Goal: Information Seeking & Learning: Learn about a topic

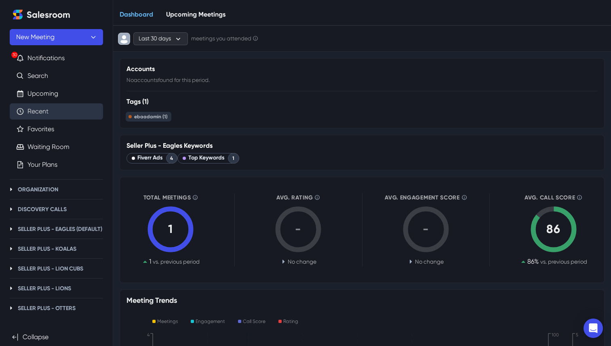
click at [42, 110] on link "Recent" at bounding box center [37, 112] width 21 height 10
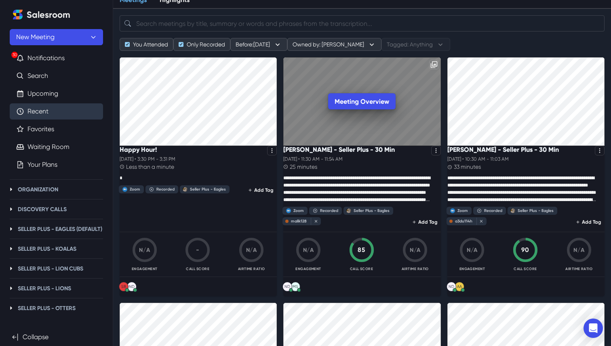
scroll to position [38, 0]
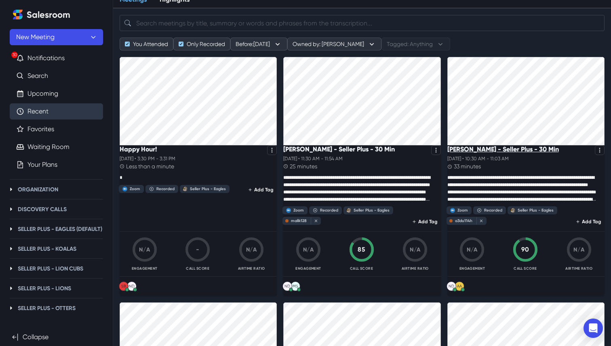
click at [486, 153] on p "[PERSON_NAME] - Seller Plus - 30 Min" at bounding box center [503, 149] width 112 height 8
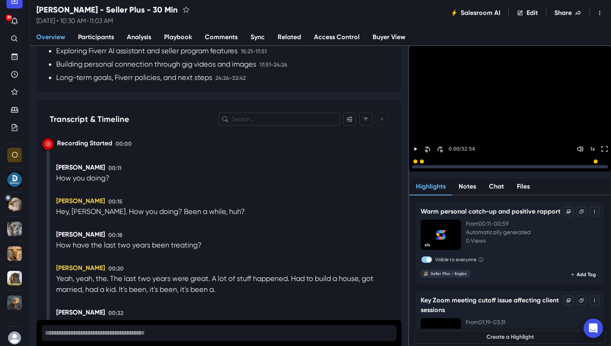
scroll to position [853, 0]
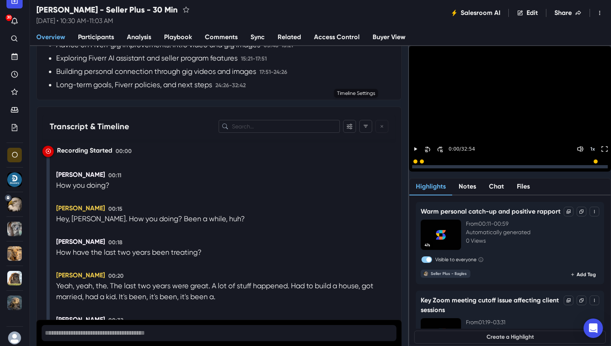
click at [244, 170] on div "[PERSON_NAME] 00:11" at bounding box center [225, 175] width 339 height 10
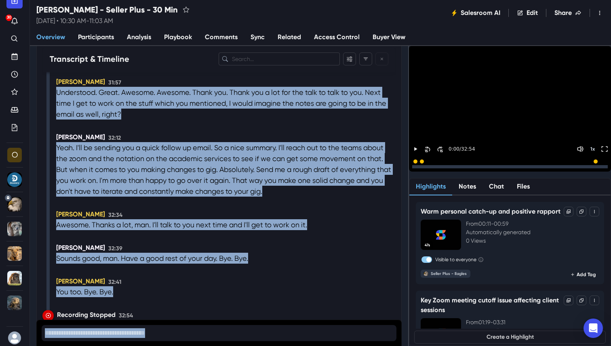
scroll to position [5753, 0]
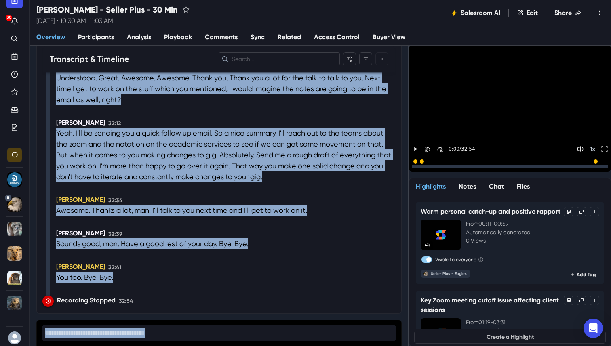
drag, startPoint x: 55, startPoint y: 163, endPoint x: 110, endPoint y: 346, distance: 191.0
copy div "How you doing? [PERSON_NAME] 00:15 Hey, [PERSON_NAME]. How you doing? Been a wh…"
click at [147, 246] on p "Have a good rest of your day." at bounding box center [170, 243] width 98 height 11
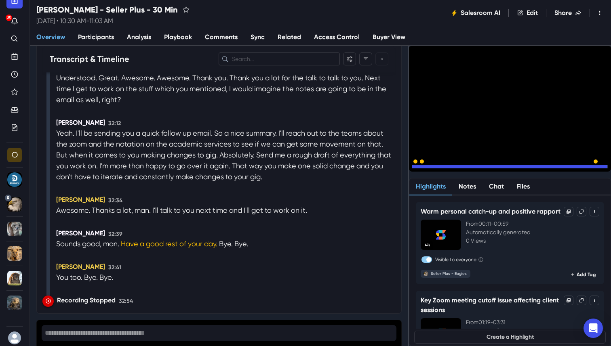
click at [417, 166] on icon "Pause" at bounding box center [415, 167] width 2 height 3
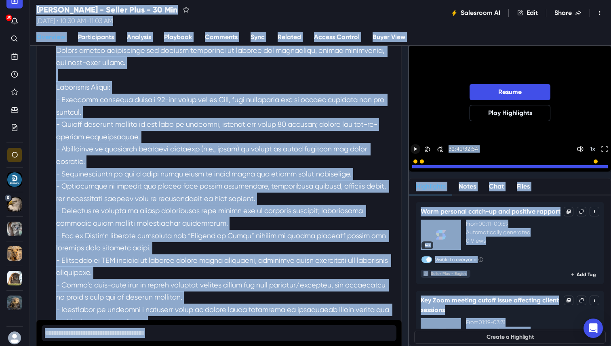
scroll to position [0, 0]
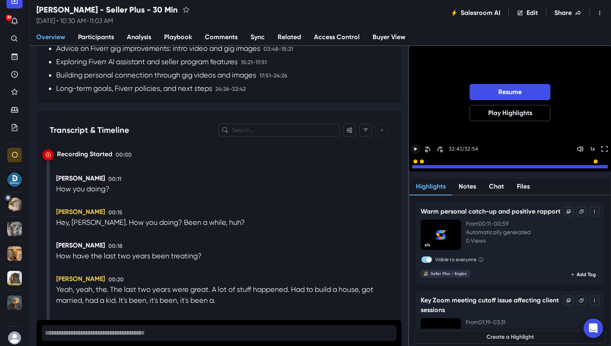
scroll to position [835, 0]
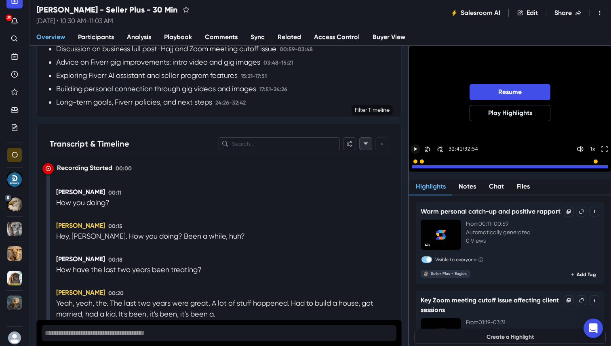
click at [368, 142] on icon "Filter" at bounding box center [366, 143] width 4 height 2
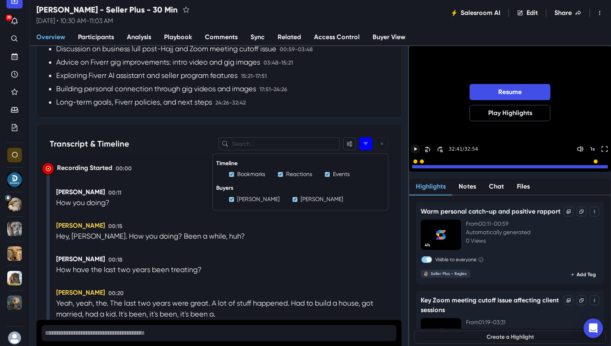
click at [368, 142] on icon "Filter" at bounding box center [366, 143] width 4 height 2
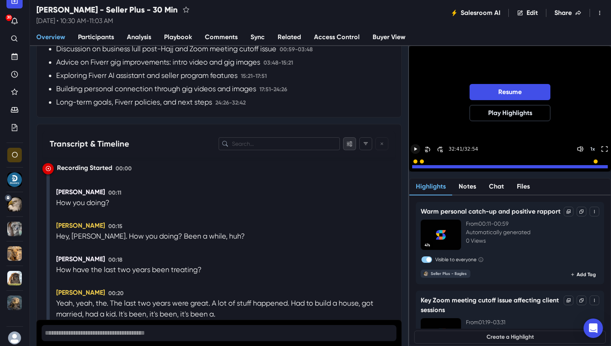
click at [352, 141] on icon "Filter" at bounding box center [350, 143] width 6 height 5
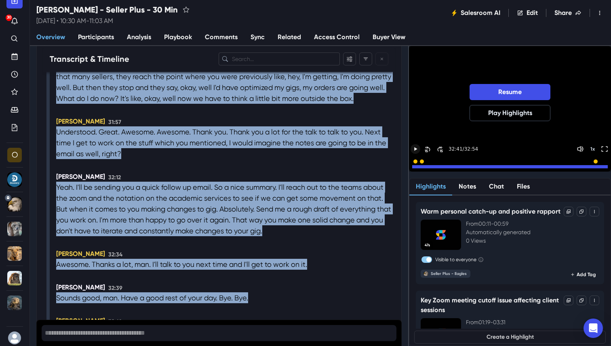
scroll to position [5753, 0]
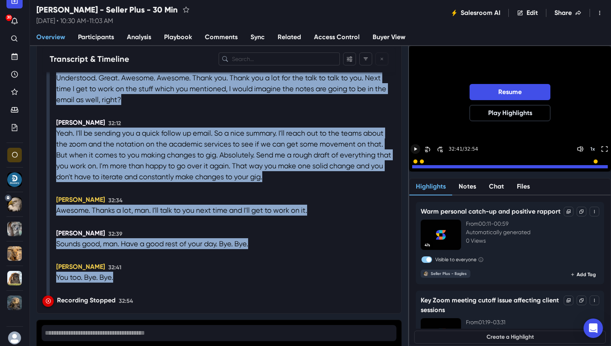
drag, startPoint x: 48, startPoint y: 184, endPoint x: 116, endPoint y: 278, distance: 116.0
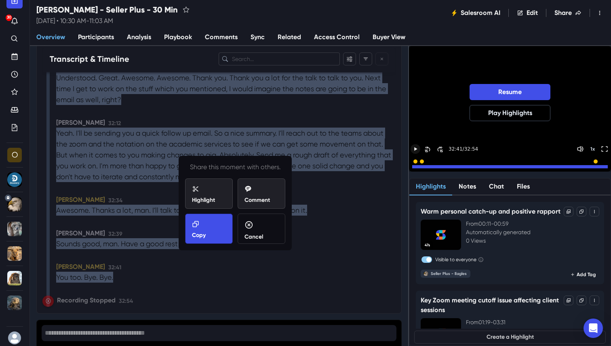
click at [193, 228] on div "Copy" at bounding box center [209, 230] width 34 height 19
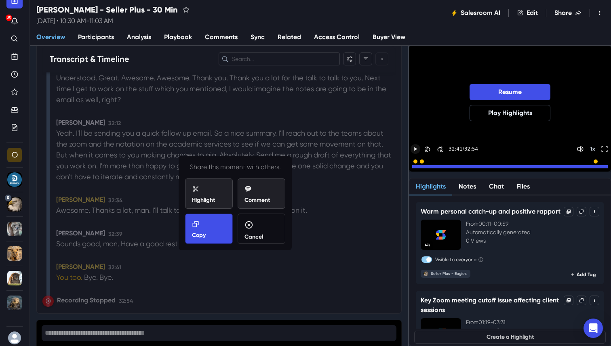
click at [193, 228] on div "Copy" at bounding box center [209, 230] width 34 height 19
click at [206, 228] on div "Copy" at bounding box center [209, 230] width 34 height 19
click at [211, 230] on div "Copy" at bounding box center [209, 230] width 34 height 19
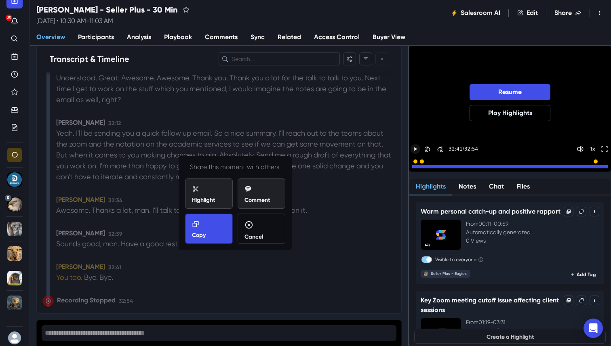
click at [188, 224] on div "Copy" at bounding box center [209, 229] width 48 height 30
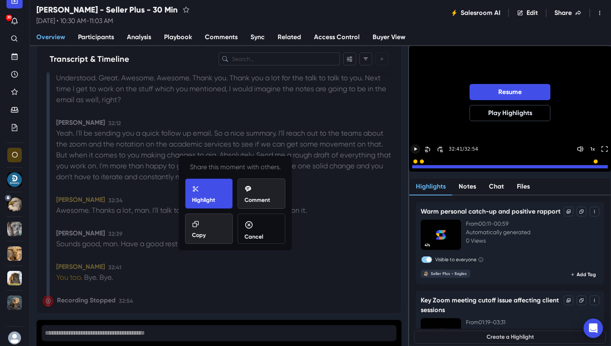
click at [204, 190] on div "Highlight" at bounding box center [209, 195] width 34 height 19
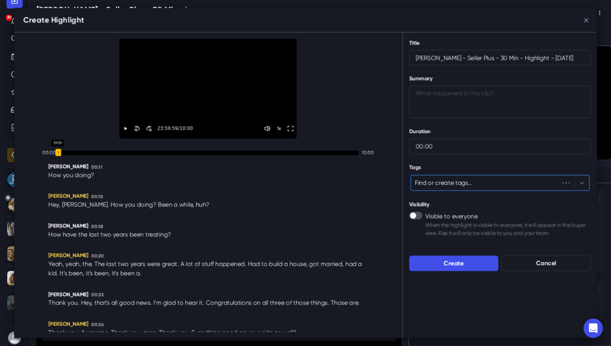
scroll to position [956, 0]
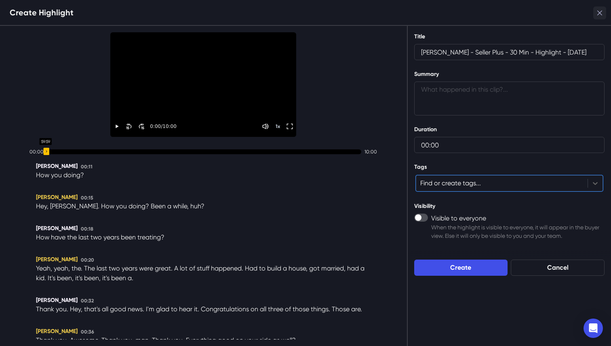
click at [601, 13] on icon "Close" at bounding box center [599, 13] width 5 height 5
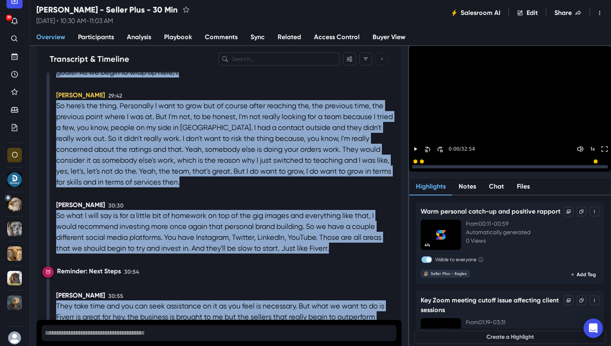
scroll to position [5753, 0]
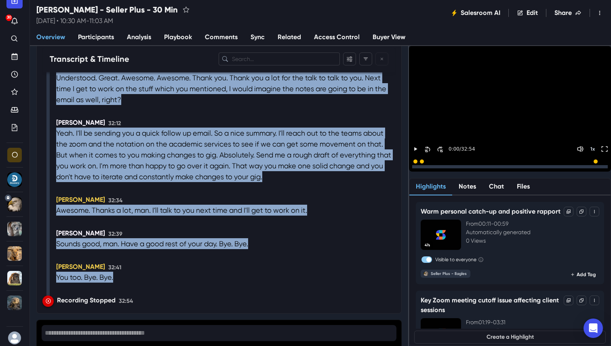
drag, startPoint x: 56, startPoint y: 245, endPoint x: 114, endPoint y: 277, distance: 66.4
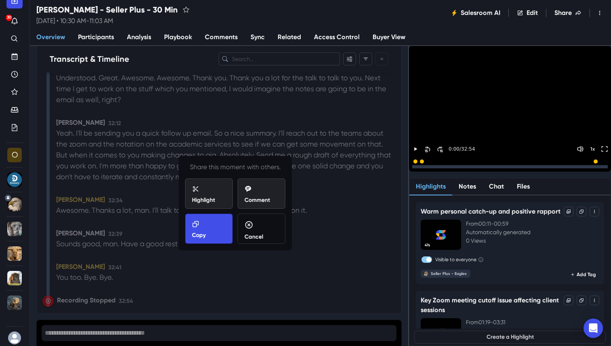
click at [216, 224] on div "Copy" at bounding box center [209, 230] width 34 height 19
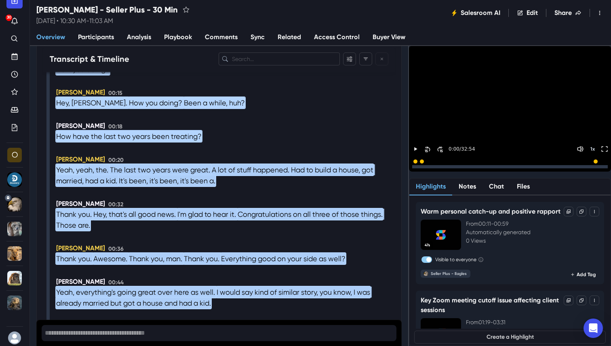
scroll to position [847, 0]
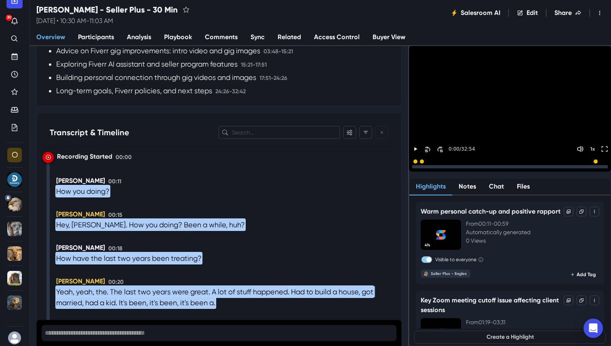
drag, startPoint x: 127, startPoint y: 280, endPoint x: 60, endPoint y: 171, distance: 128.4
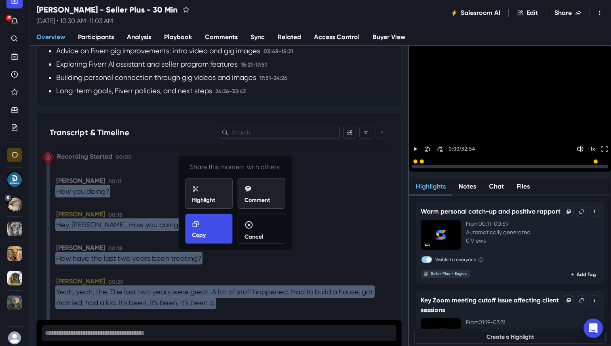
click at [210, 231] on div "Copy" at bounding box center [209, 230] width 34 height 19
